Goal: Information Seeking & Learning: Find specific fact

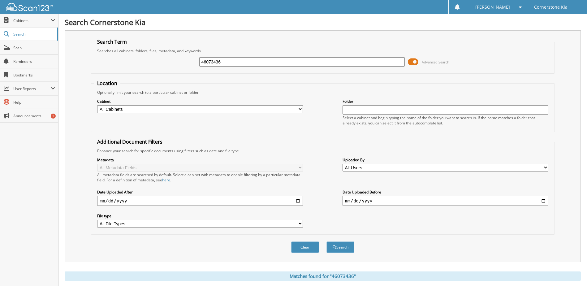
drag, startPoint x: 227, startPoint y: 61, endPoint x: 209, endPoint y: 66, distance: 17.9
click at [209, 66] on input "46073436" at bounding box center [302, 61] width 206 height 9
type input "46083649"
click at [326, 241] on button "Search" at bounding box center [340, 246] width 28 height 11
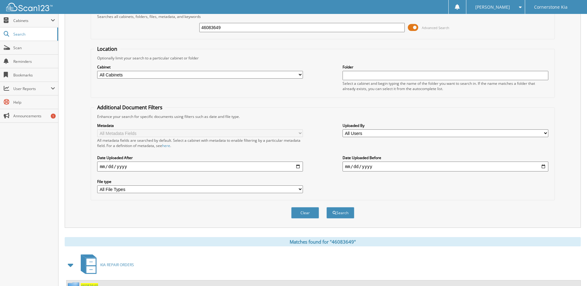
scroll to position [93, 0]
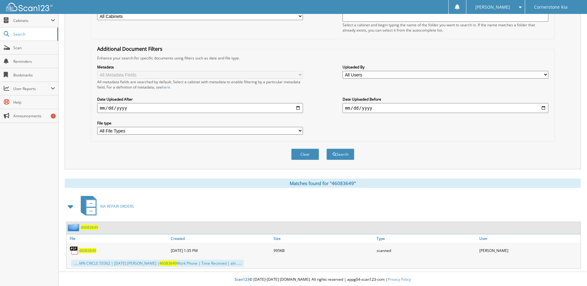
click at [88, 251] on span "46083649" at bounding box center [87, 250] width 17 height 5
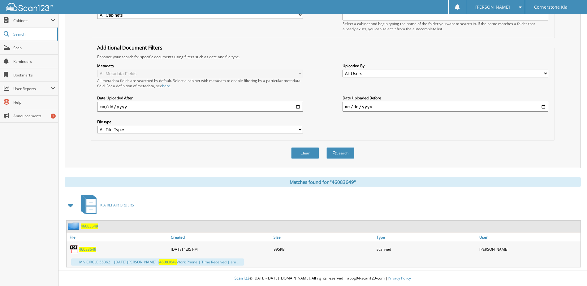
scroll to position [94, 0]
